Goal: Task Accomplishment & Management: Complete application form

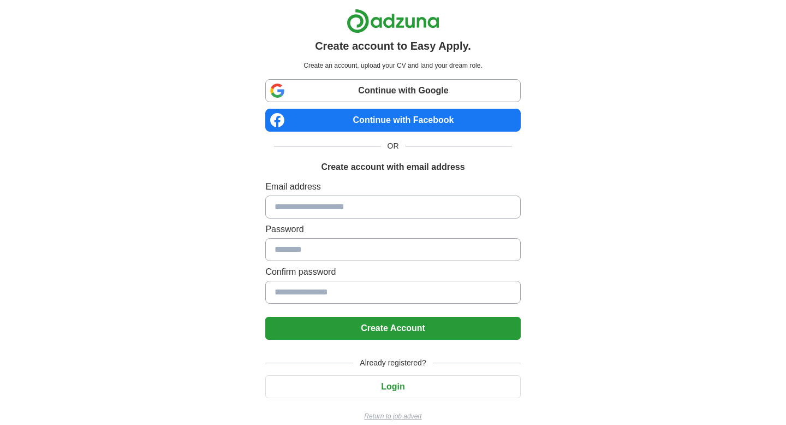
click at [404, 91] on link "Continue with Google" at bounding box center [392, 90] width 255 height 23
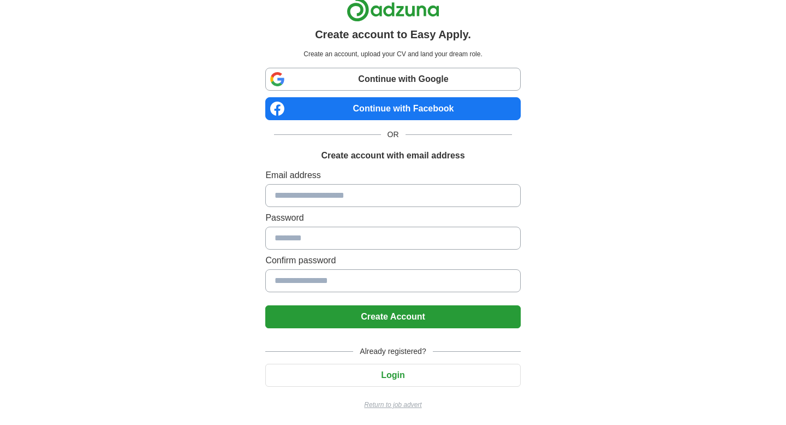
scroll to position [13, 0]
